Goal: Navigation & Orientation: Find specific page/section

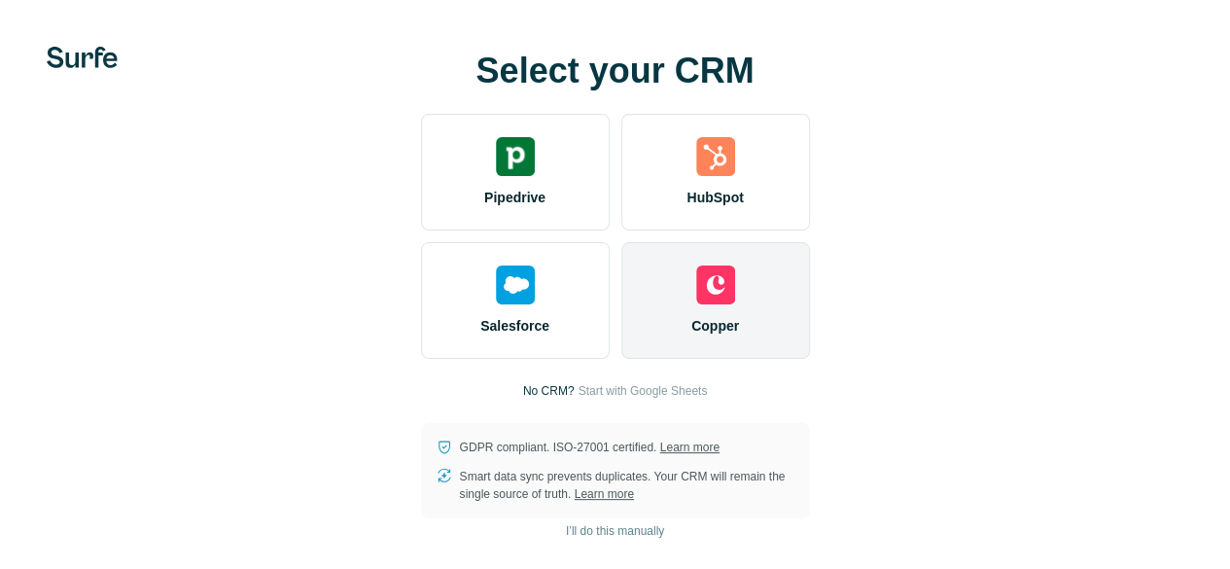
scroll to position [76, 0]
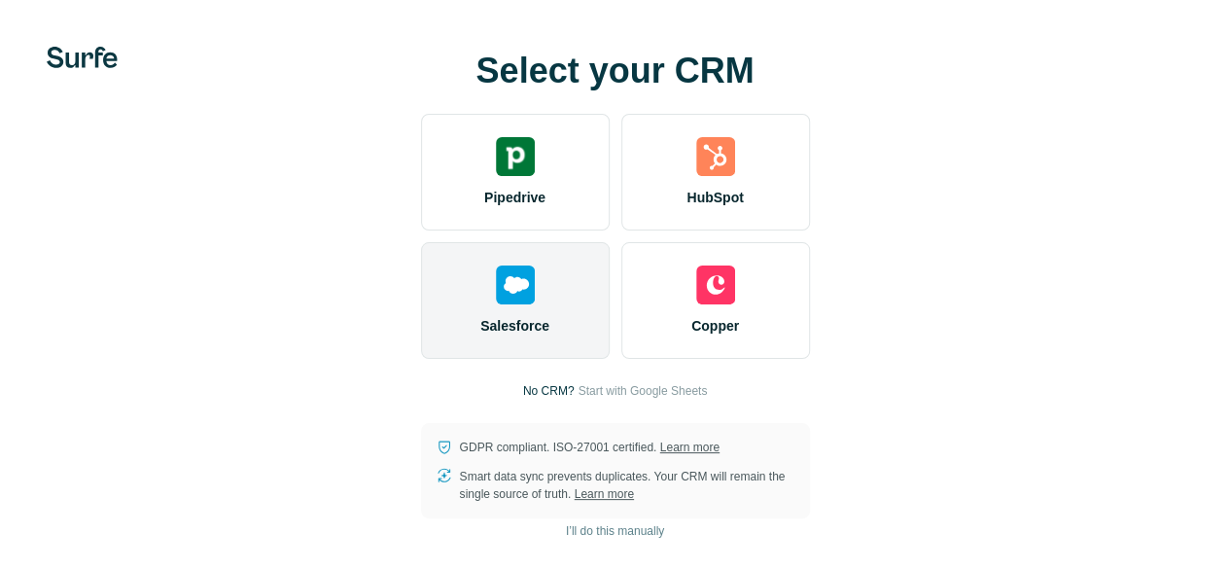
click at [480, 316] on span "Salesforce" at bounding box center [514, 325] width 69 height 19
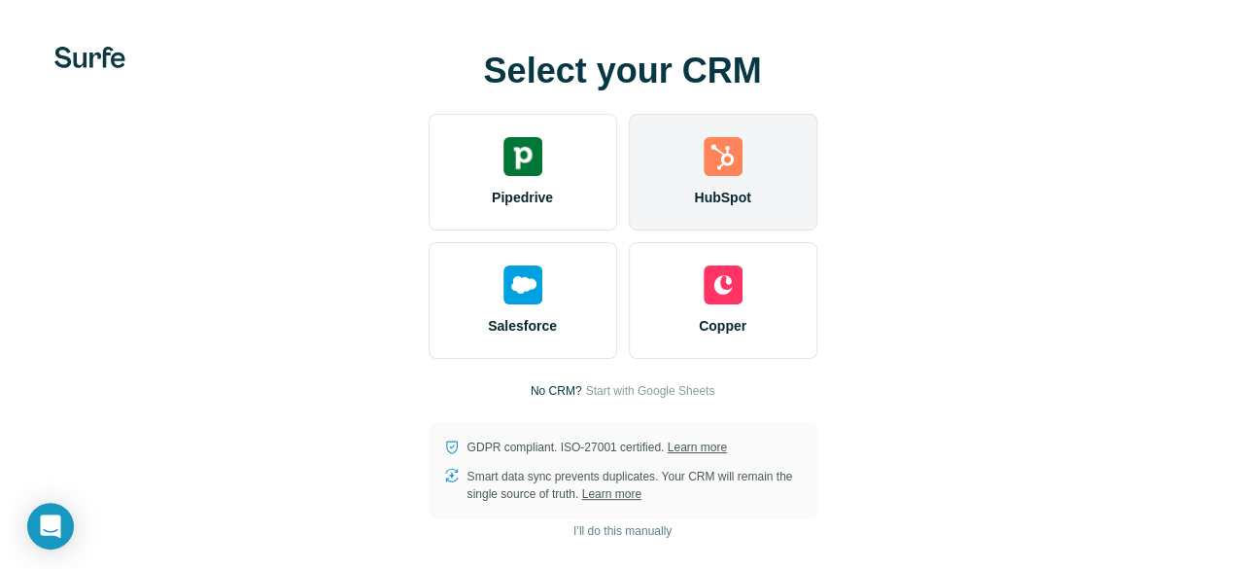
scroll to position [0, 0]
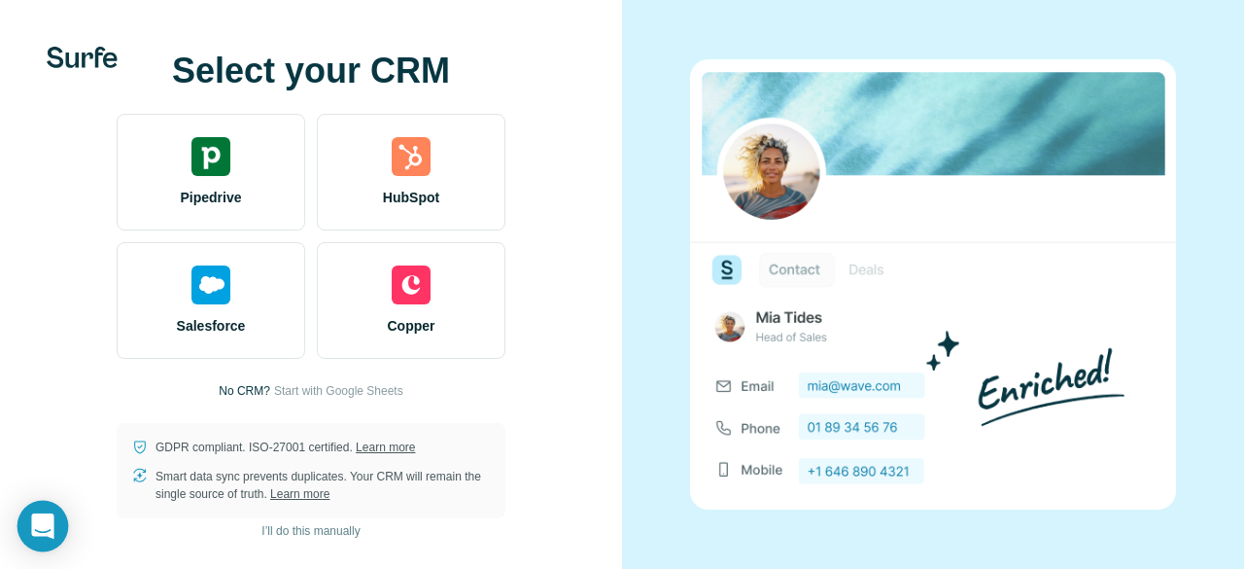
click at [32, 521] on icon "Open Intercom Messenger" at bounding box center [42, 525] width 25 height 25
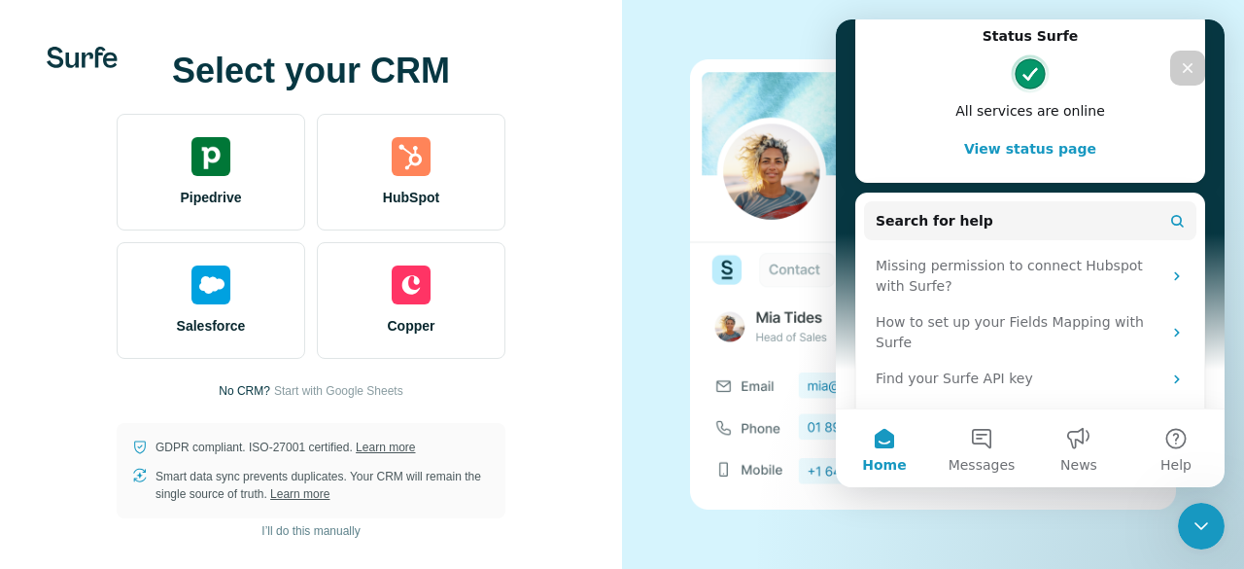
scroll to position [314, 0]
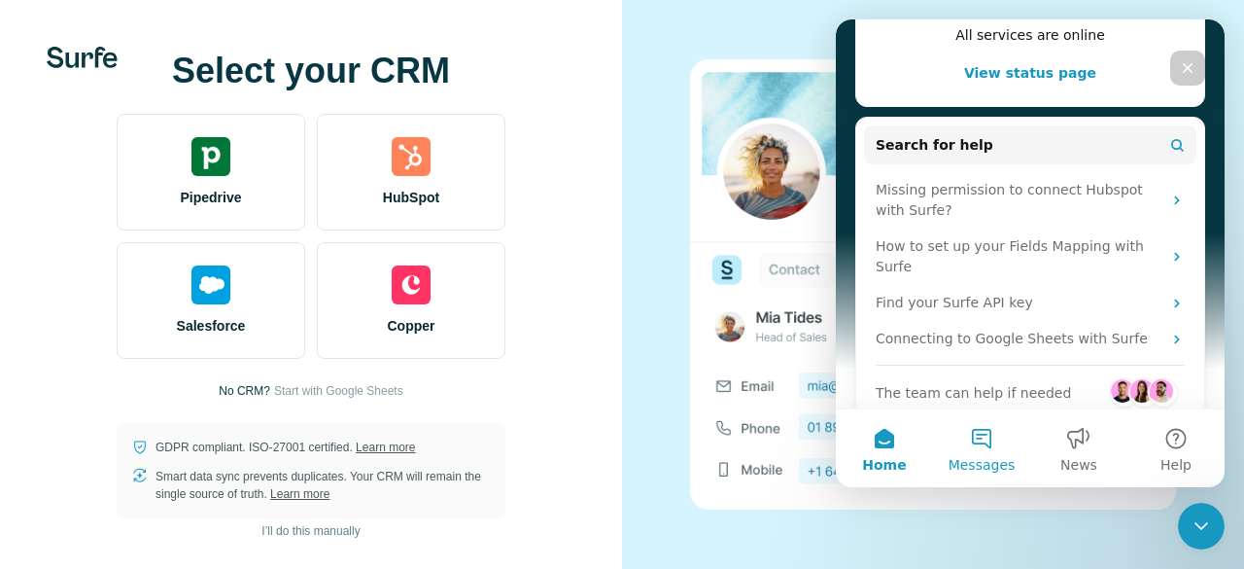
click at [971, 464] on span "Messages" at bounding box center [982, 465] width 67 height 14
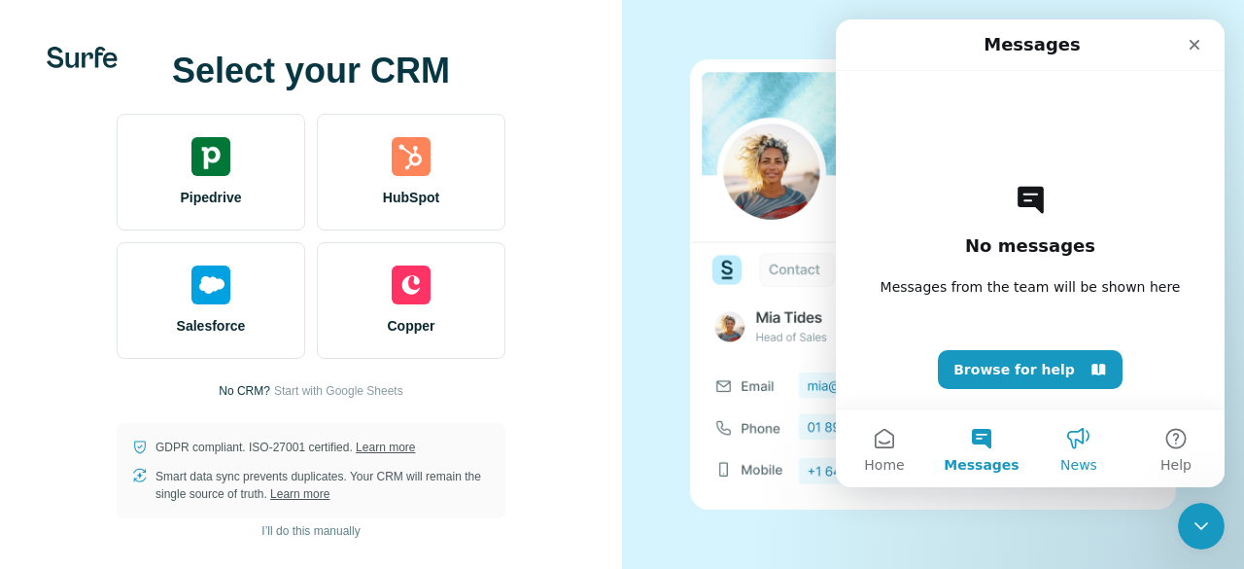
click at [1077, 452] on button "News" at bounding box center [1078, 448] width 97 height 78
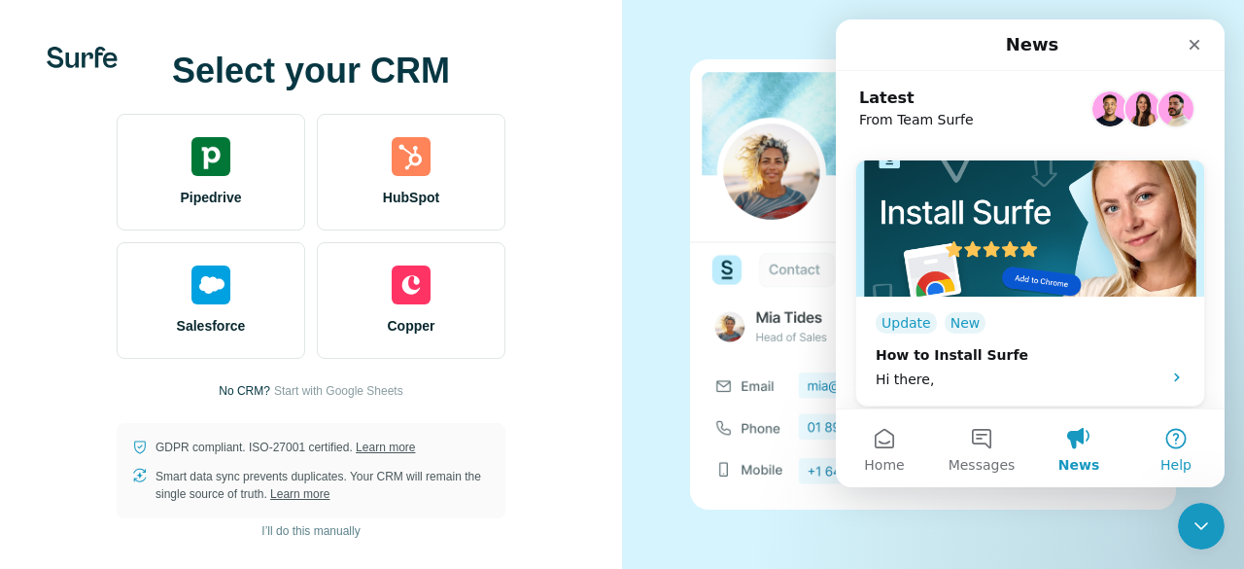
click at [1219, 451] on button "Help" at bounding box center [1176, 448] width 97 height 78
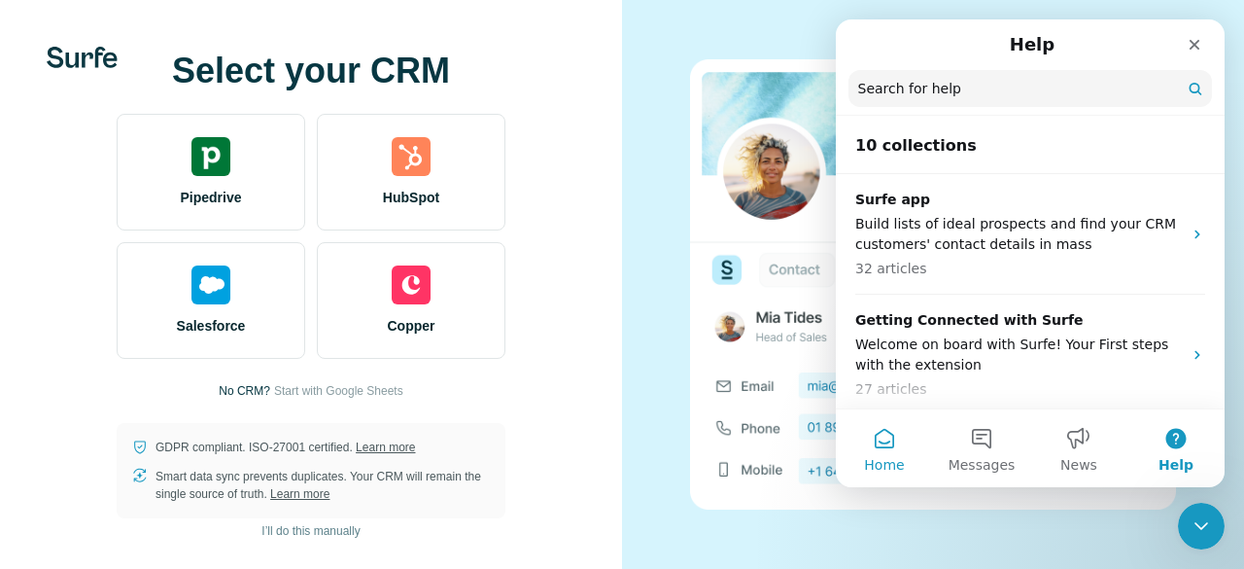
click at [910, 434] on button "Home" at bounding box center [884, 448] width 97 height 78
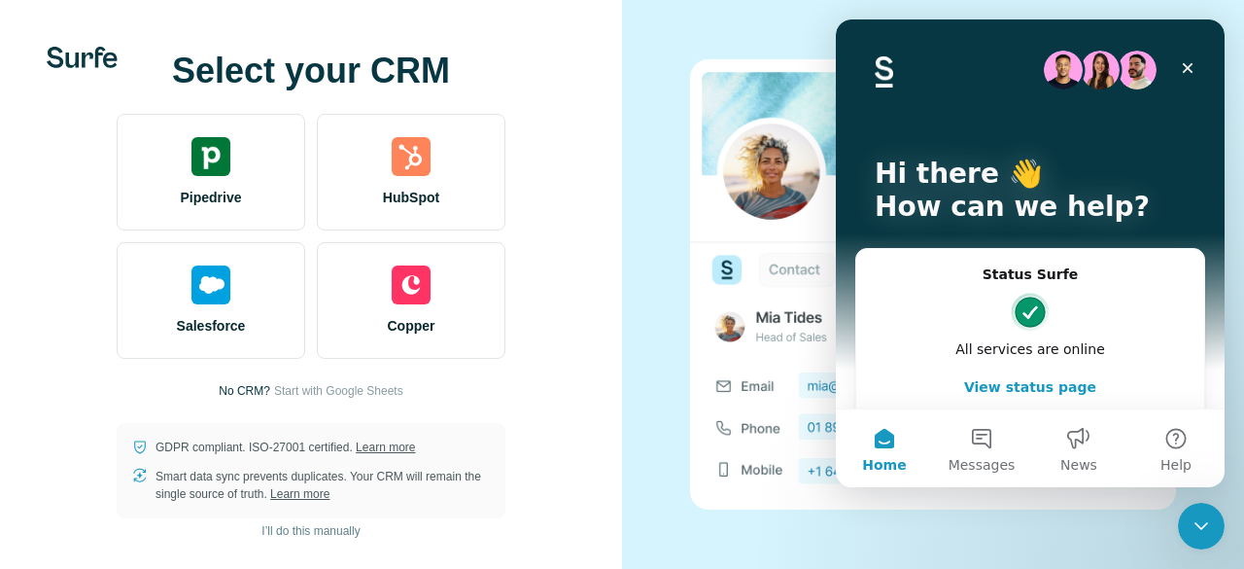
click at [856, 442] on button "Home" at bounding box center [884, 448] width 97 height 78
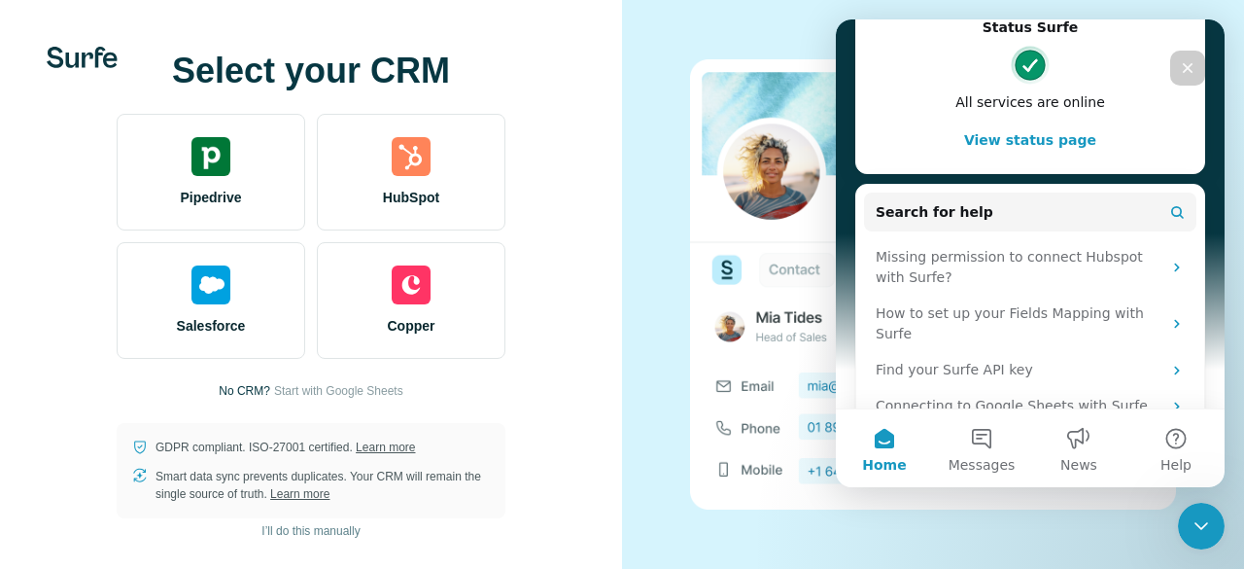
scroll to position [250, 0]
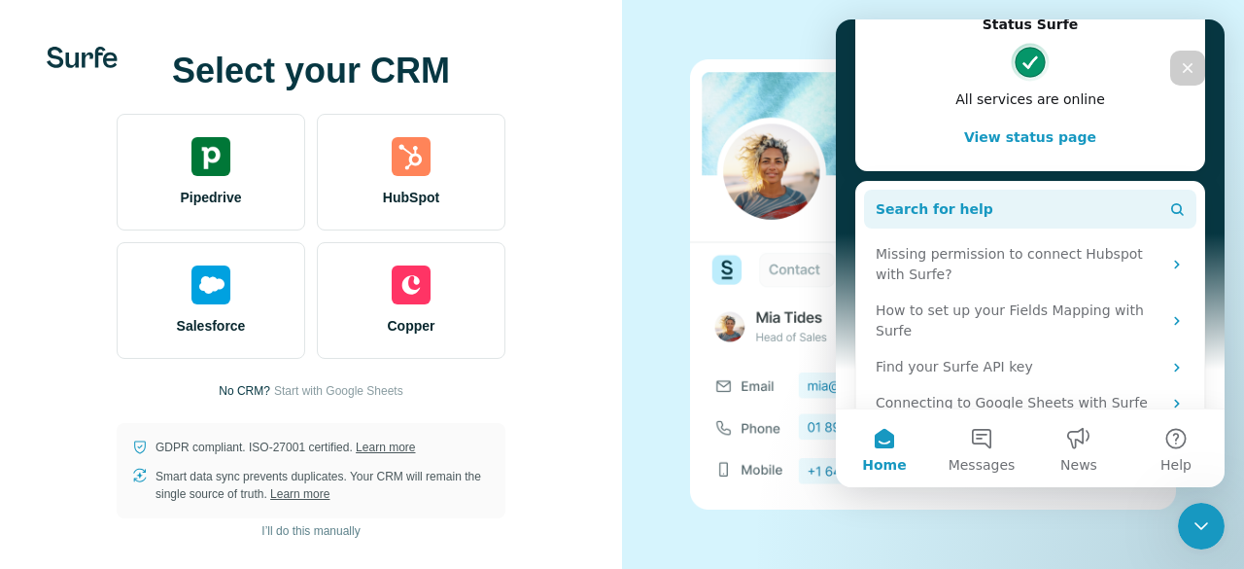
click at [937, 203] on span "Search for help" at bounding box center [935, 209] width 118 height 20
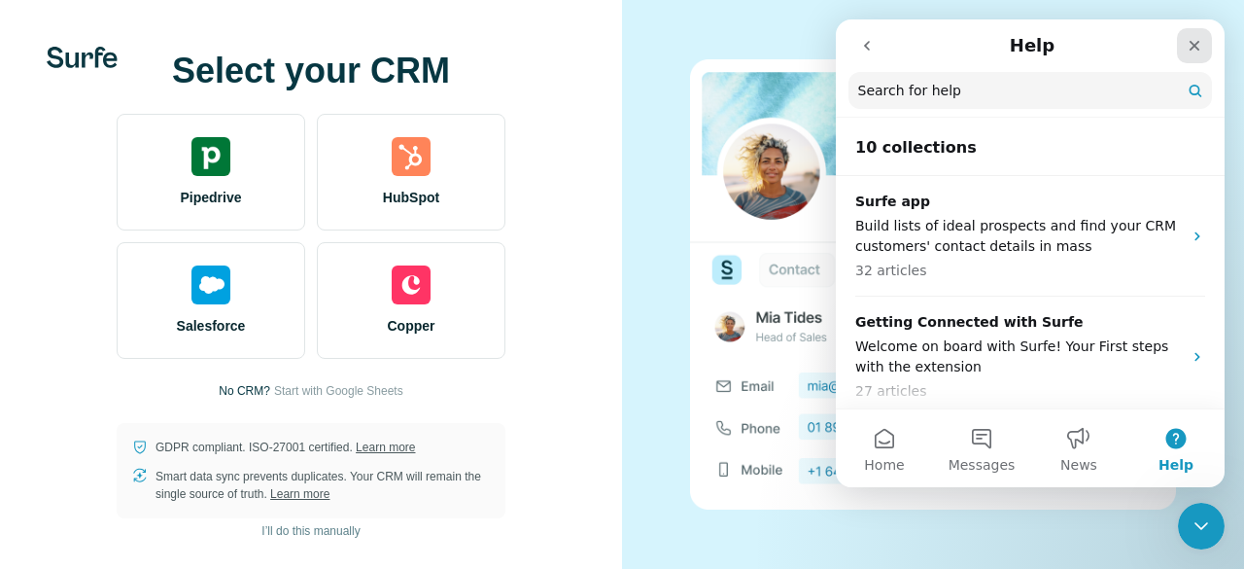
click at [1203, 38] on div "Close" at bounding box center [1194, 45] width 35 height 35
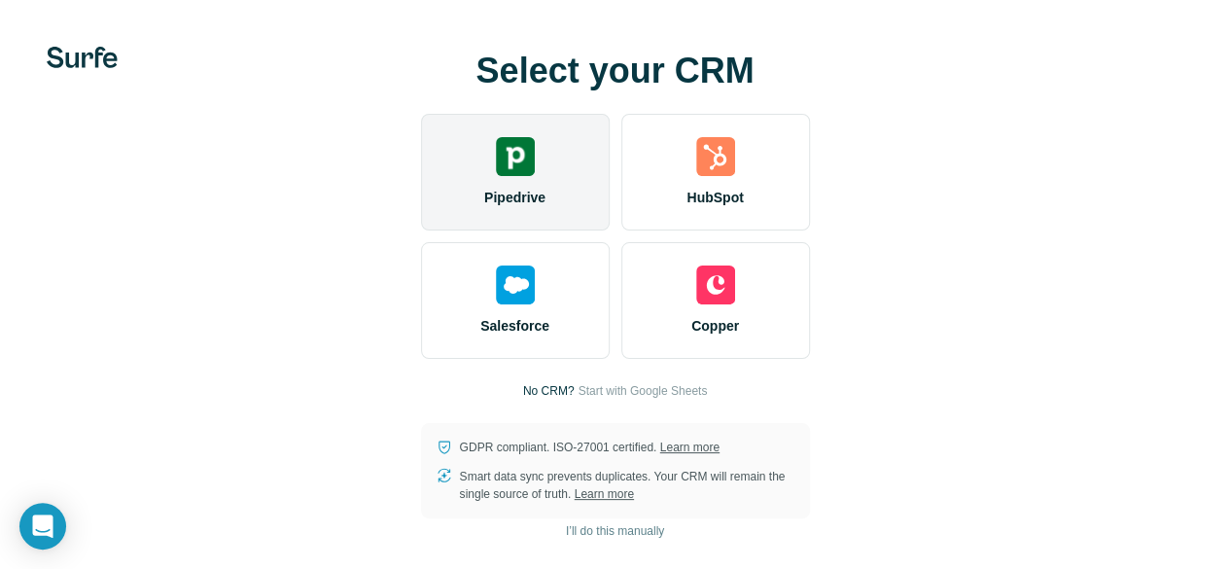
click at [496, 176] on img at bounding box center [515, 156] width 39 height 39
